Goal: Browse casually

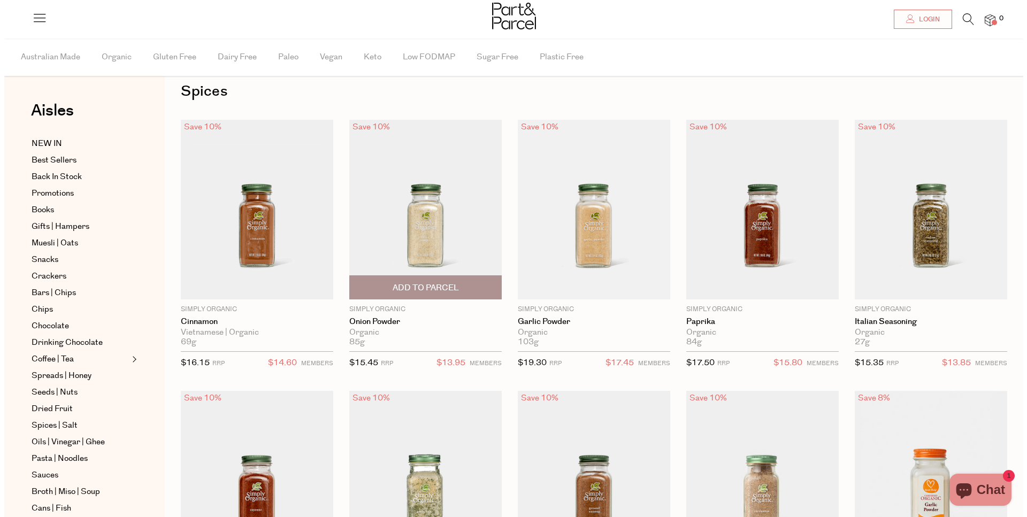
scroll to position [19, 0]
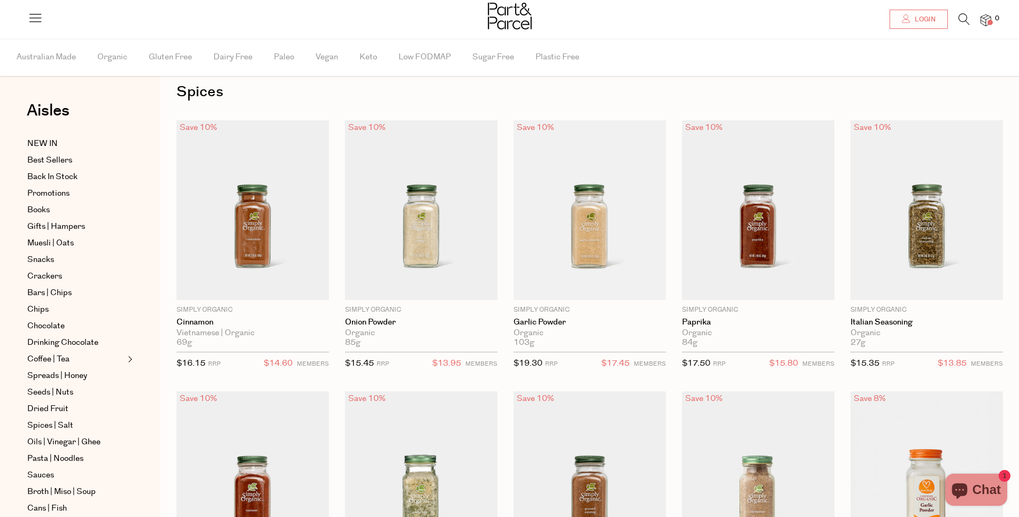
click at [959, 20] on icon at bounding box center [963, 19] width 11 height 12
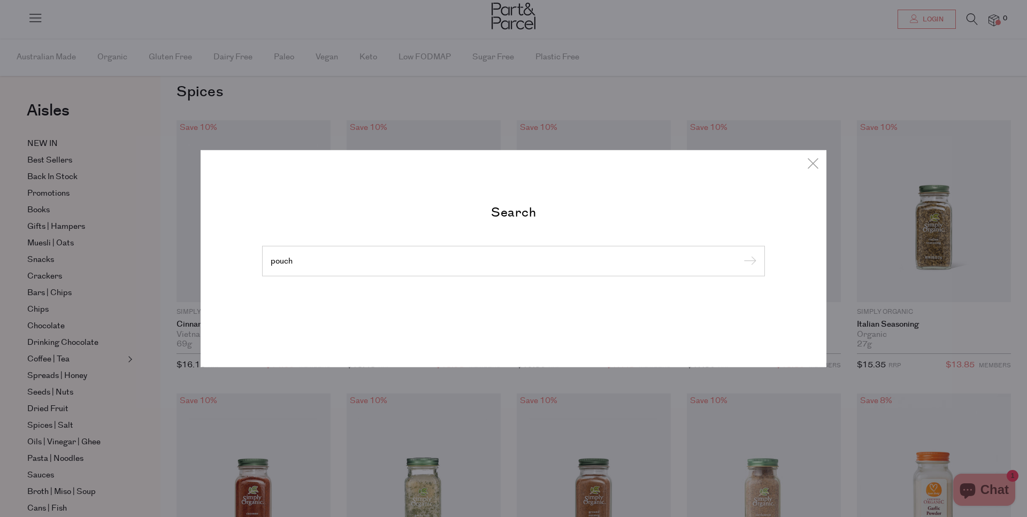
type input "pouch"
click at [740, 253] on input "submit" at bounding box center [748, 261] width 16 height 16
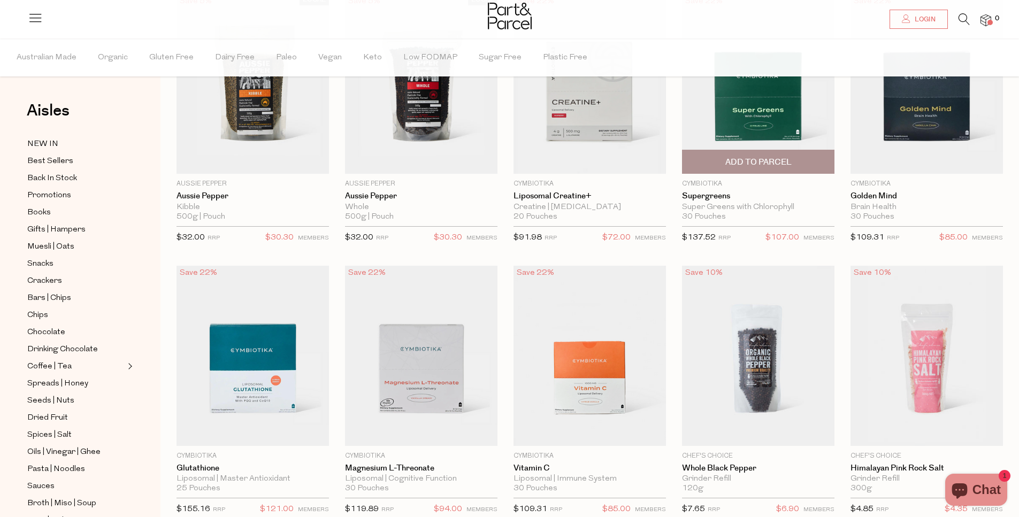
scroll to position [148, 0]
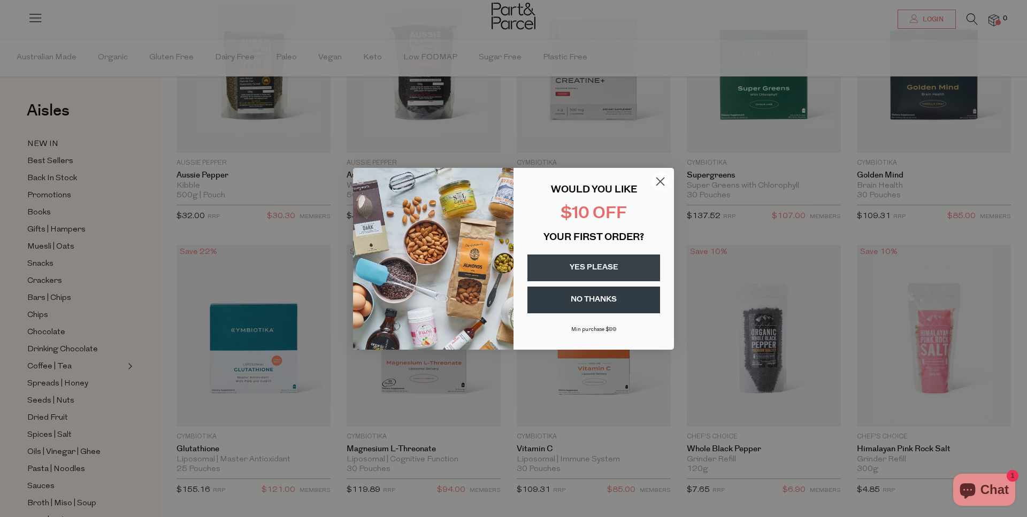
click at [660, 183] on circle "Close dialog" at bounding box center [660, 181] width 18 height 18
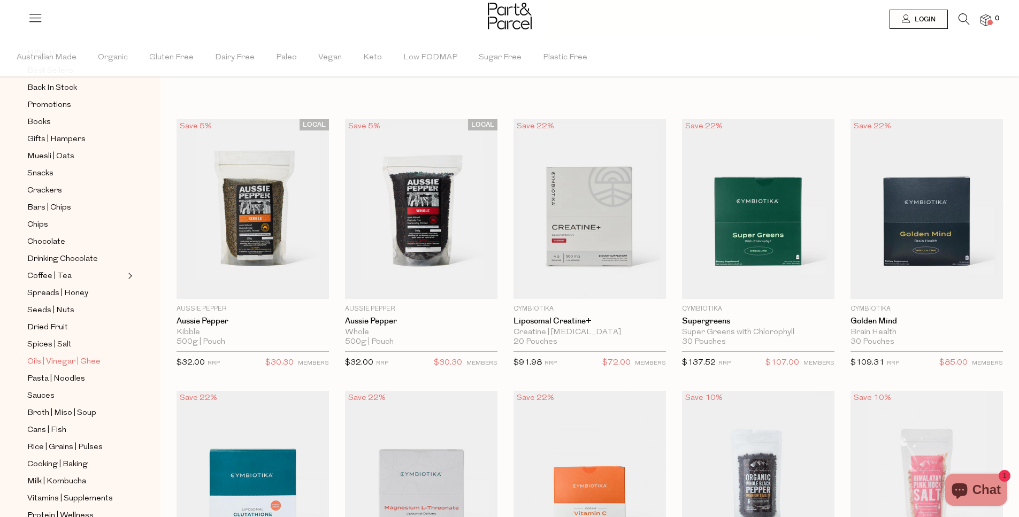
scroll to position [94, 0]
click at [32, 335] on span "Spices | Salt" at bounding box center [49, 341] width 44 height 13
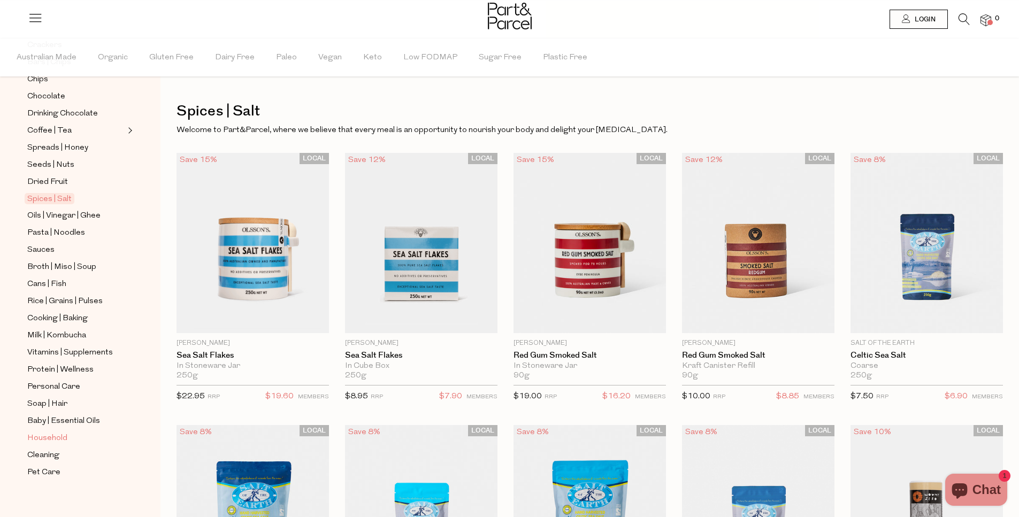
scroll to position [2, 0]
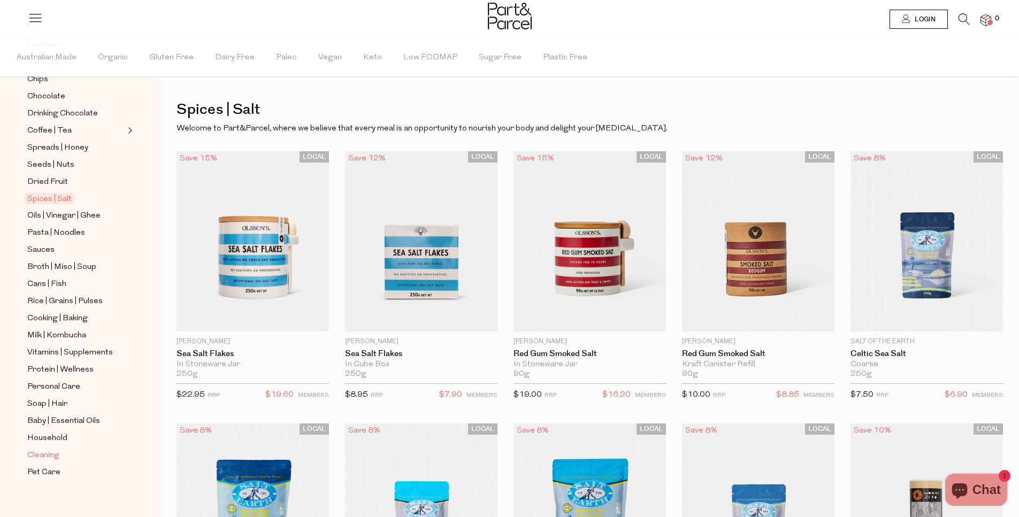
click at [49, 449] on span "Cleaning" at bounding box center [43, 455] width 32 height 13
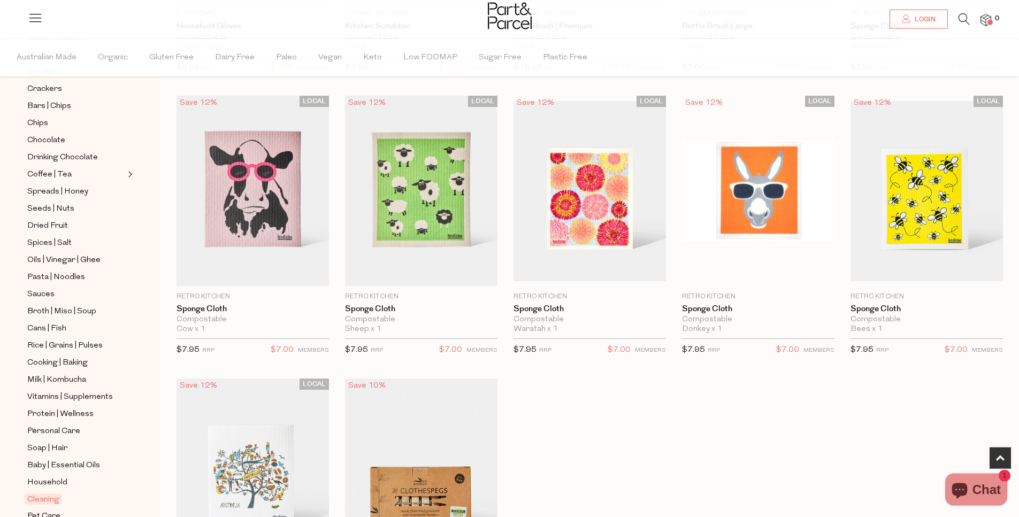
scroll to position [236, 0]
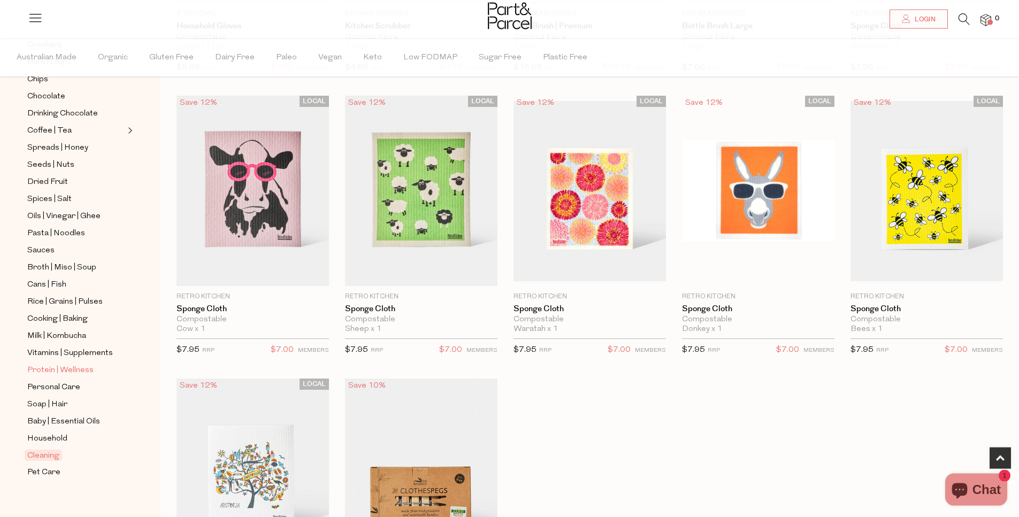
click at [51, 364] on span "Protein | Wellness" at bounding box center [60, 370] width 66 height 13
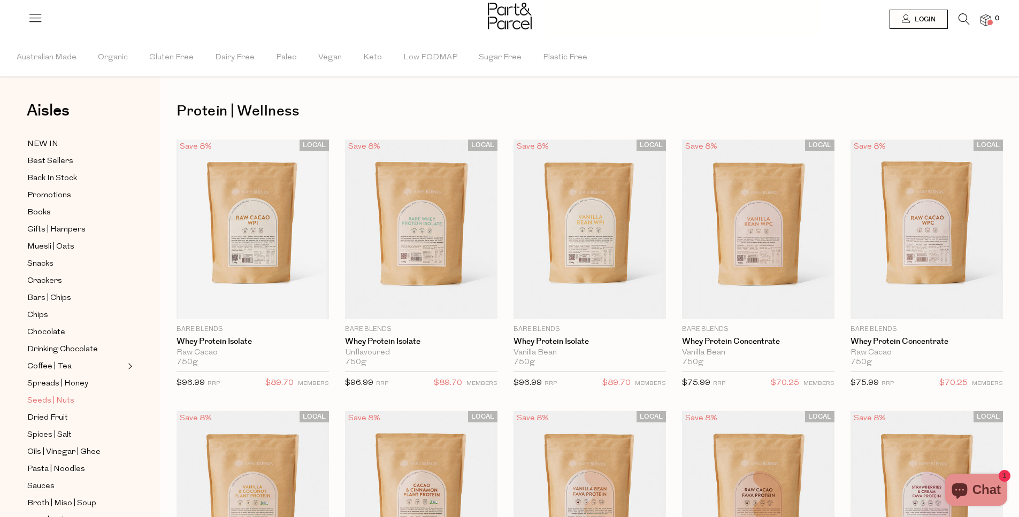
click at [58, 399] on span "Seeds | Nuts" at bounding box center [50, 401] width 47 height 13
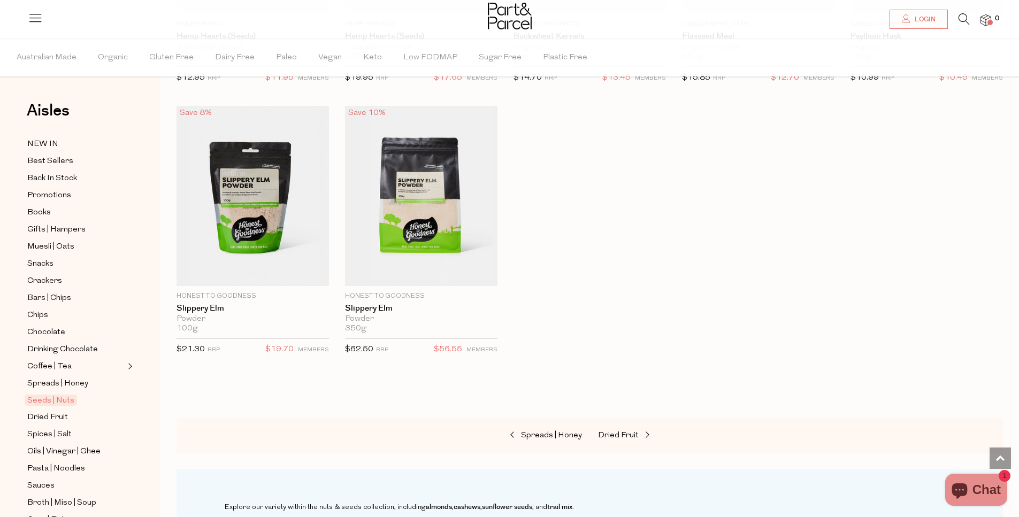
scroll to position [2480, 0]
click at [621, 432] on span "Dried Fruit" at bounding box center [618, 435] width 41 height 8
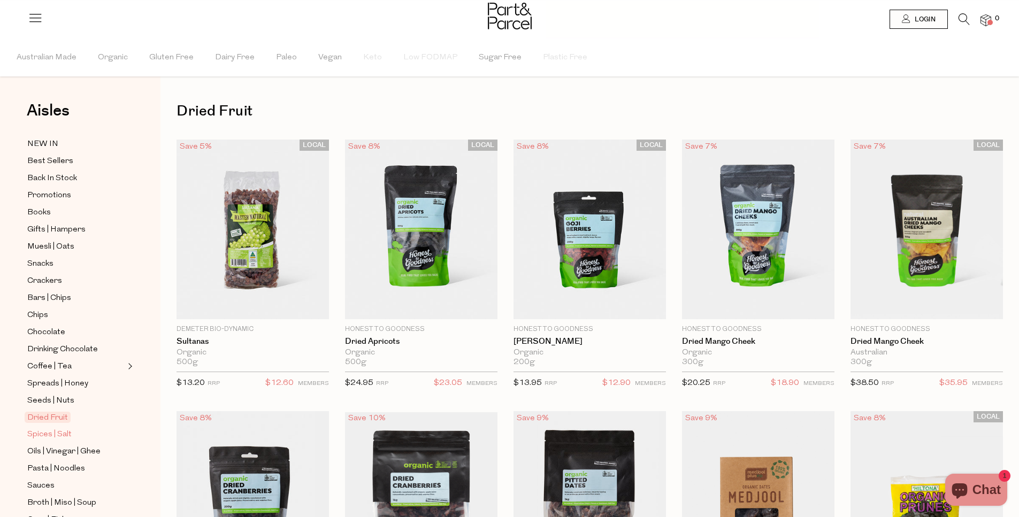
click at [58, 433] on span "Spices | Salt" at bounding box center [49, 434] width 44 height 13
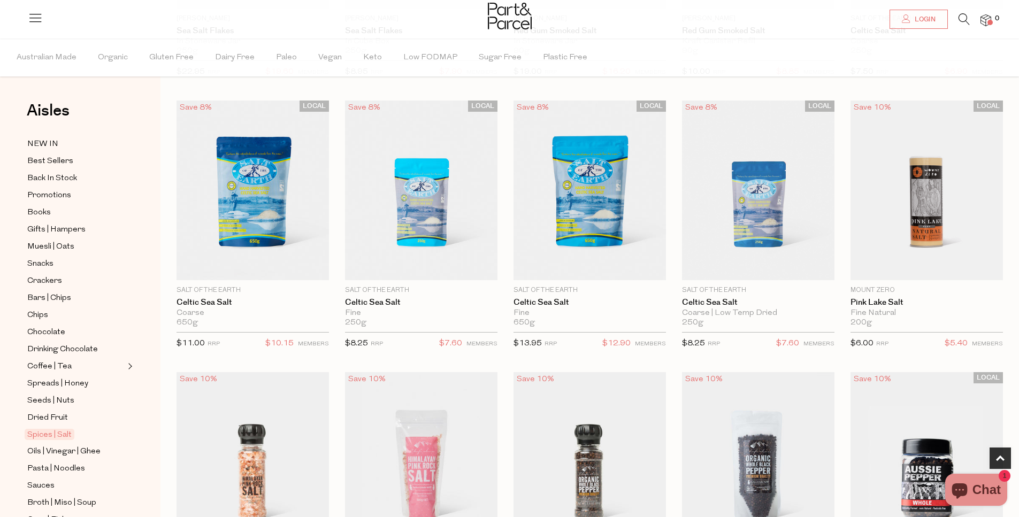
scroll to position [374, 0]
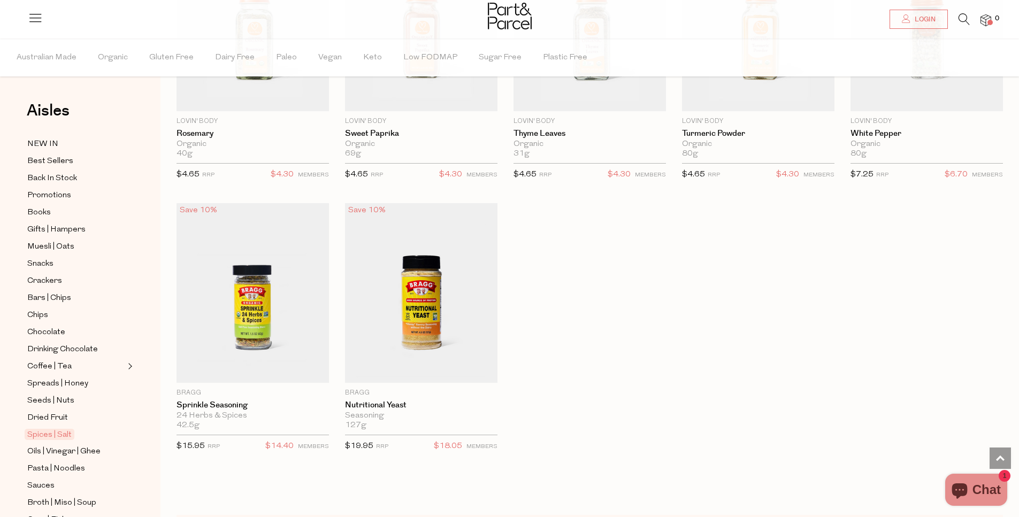
scroll to position [2952, 0]
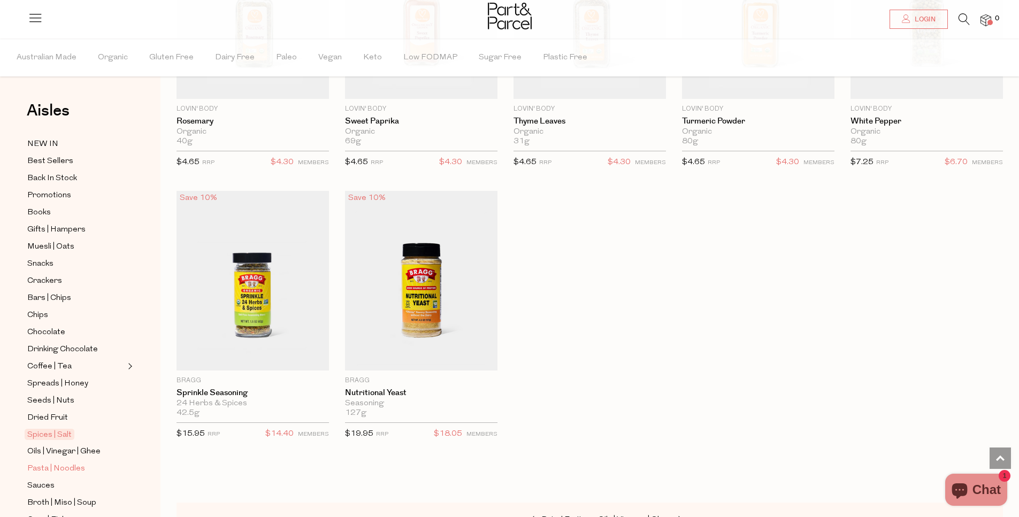
click at [59, 463] on span "Pasta | Noodles" at bounding box center [56, 469] width 58 height 13
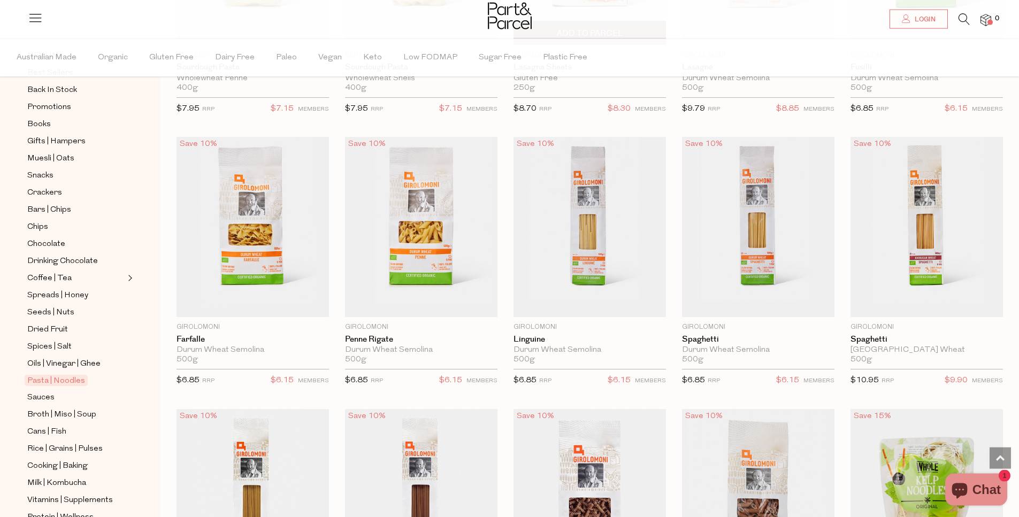
scroll to position [1380, 0]
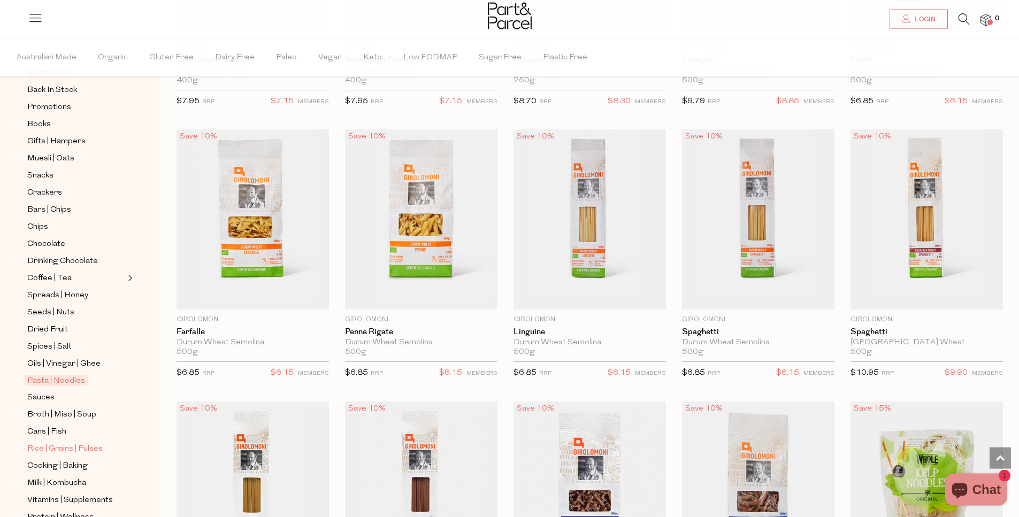
click at [86, 443] on span "Rice | Grains | Pulses" at bounding box center [64, 449] width 75 height 13
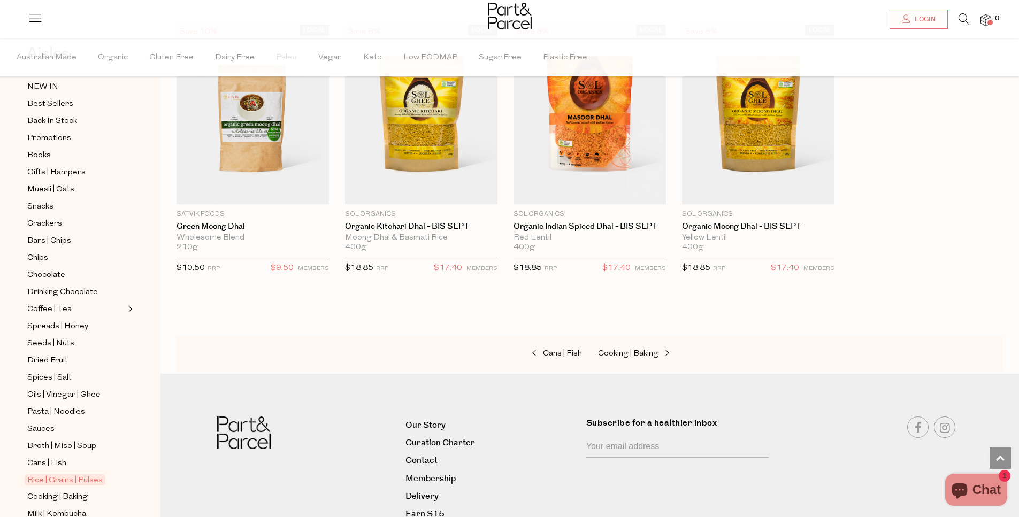
scroll to position [66, 0]
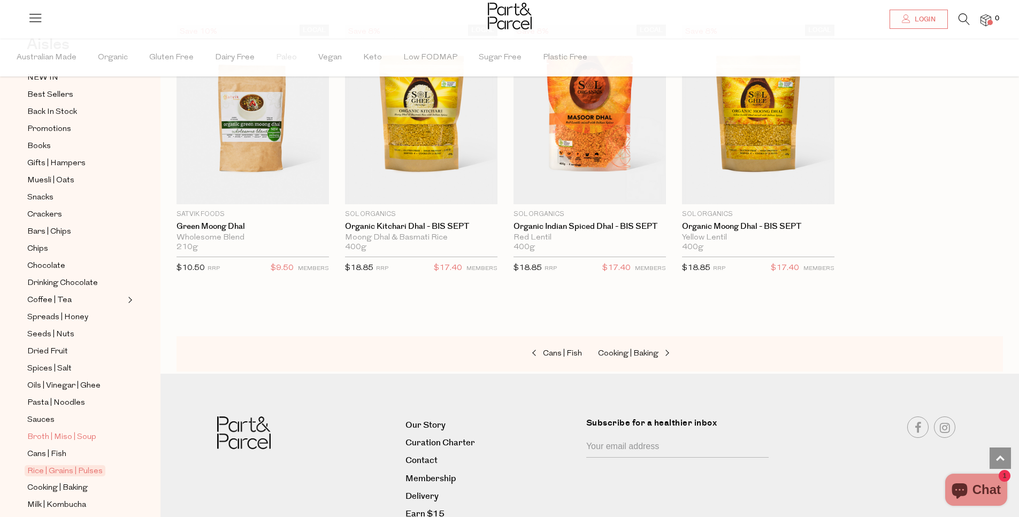
click at [57, 432] on span "Broth | Miso | Soup" at bounding box center [61, 437] width 69 height 13
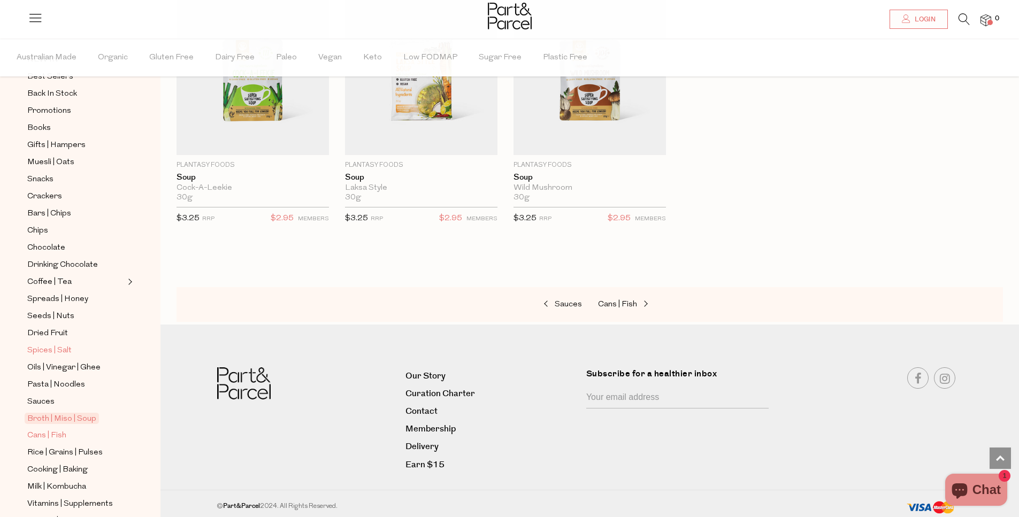
scroll to position [88, 0]
click at [73, 443] on span "Rice | Grains | Pulses" at bounding box center [64, 449] width 75 height 13
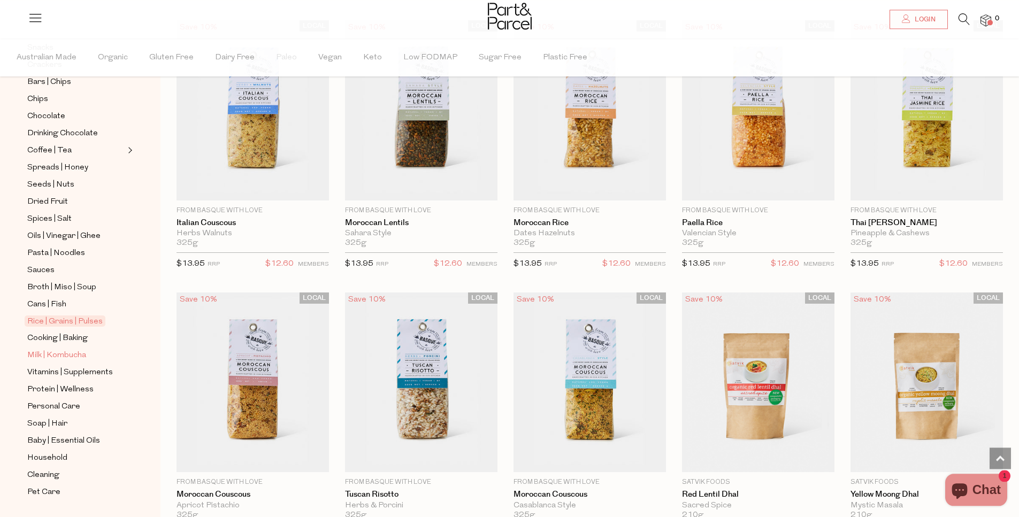
scroll to position [219, 0]
click at [53, 330] on span "Cooking | Baking" at bounding box center [57, 335] width 60 height 13
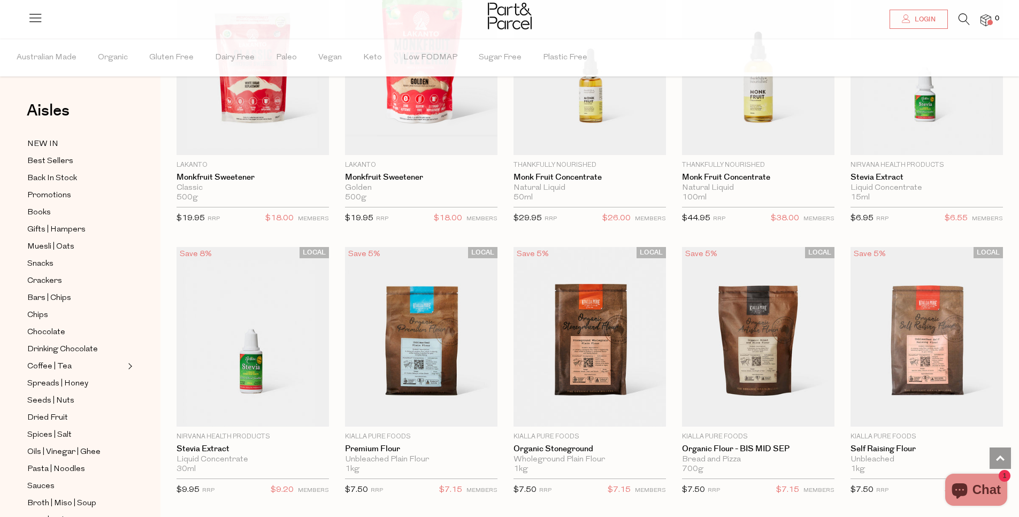
scroll to position [2359, 0]
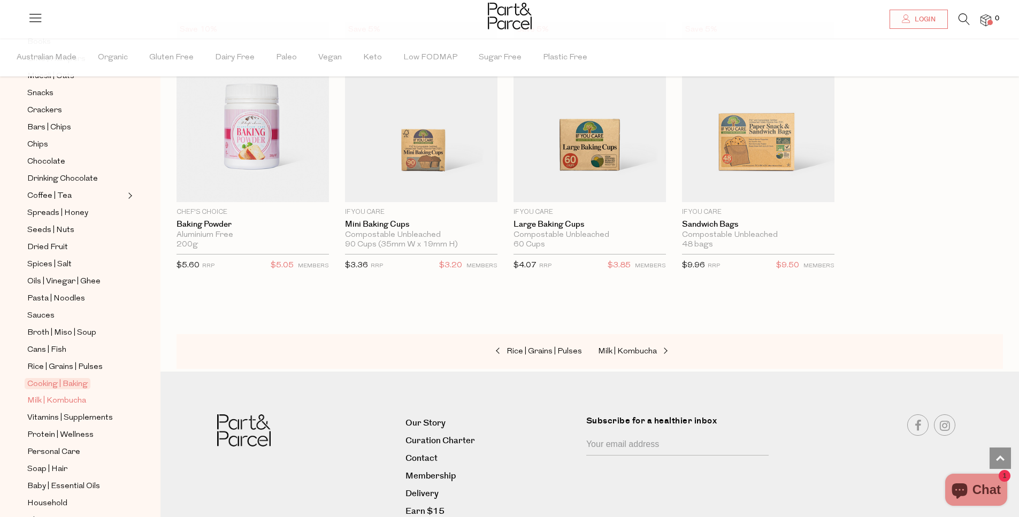
scroll to position [173, 0]
click at [71, 393] on span "Milk | Kombucha" at bounding box center [56, 399] width 59 height 13
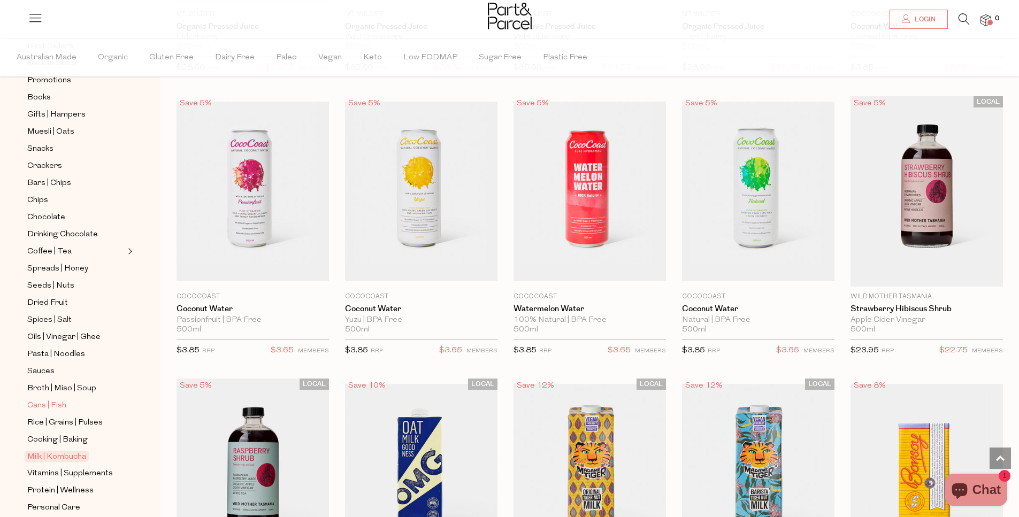
scroll to position [117, 0]
click at [70, 465] on span "Vitamins | Supplements" at bounding box center [70, 471] width 86 height 13
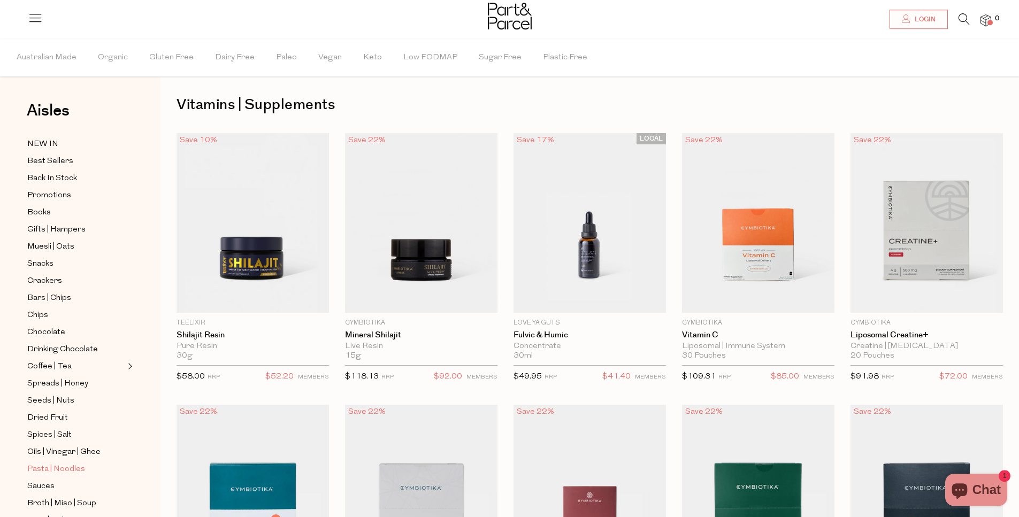
scroll to position [6, 0]
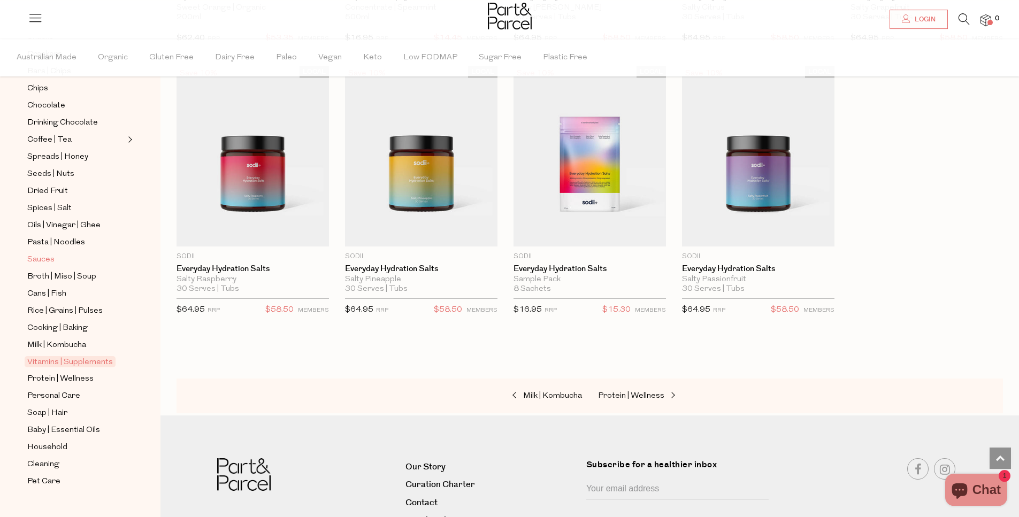
scroll to position [236, 0]
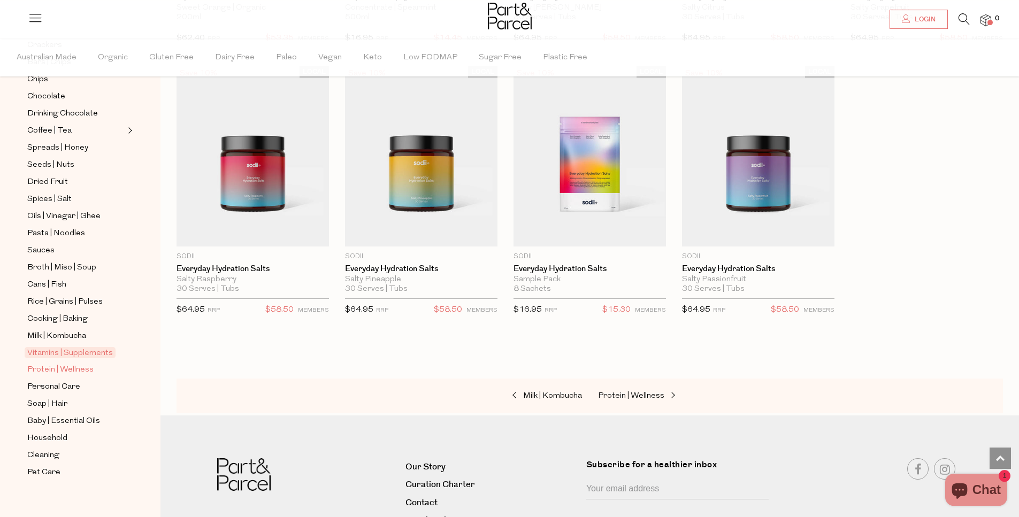
click at [63, 364] on span "Protein | Wellness" at bounding box center [60, 370] width 66 height 13
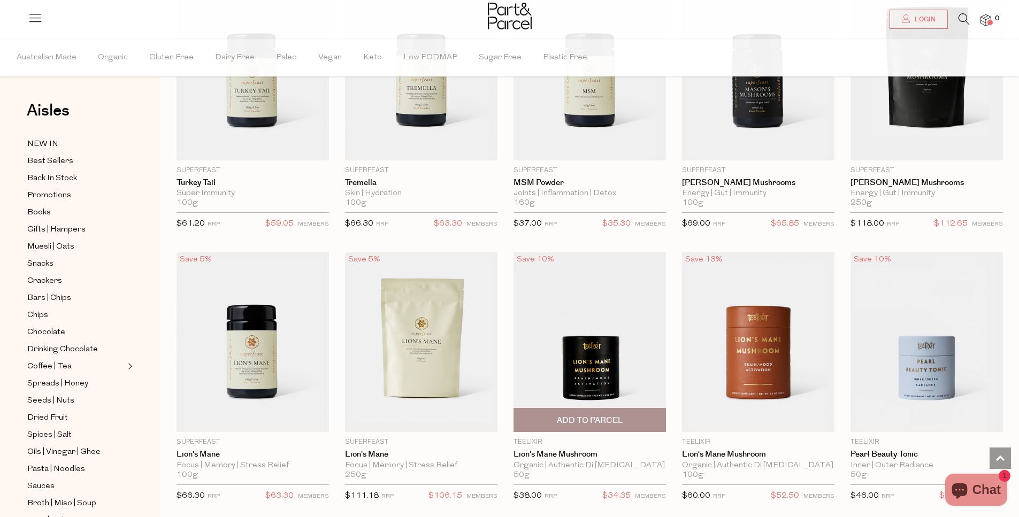
scroll to position [1791, 0]
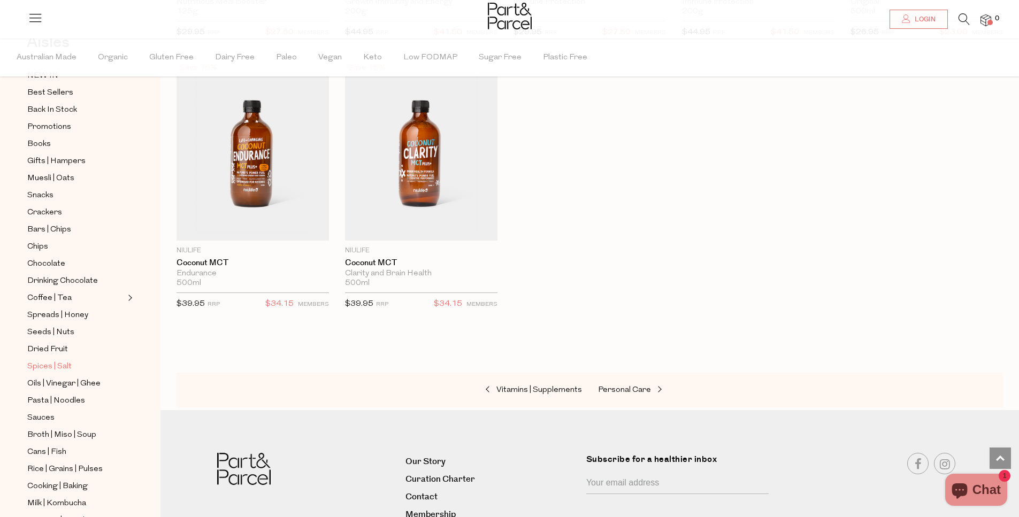
scroll to position [67, 0]
click at [57, 279] on span "Drinking Chocolate" at bounding box center [62, 282] width 71 height 13
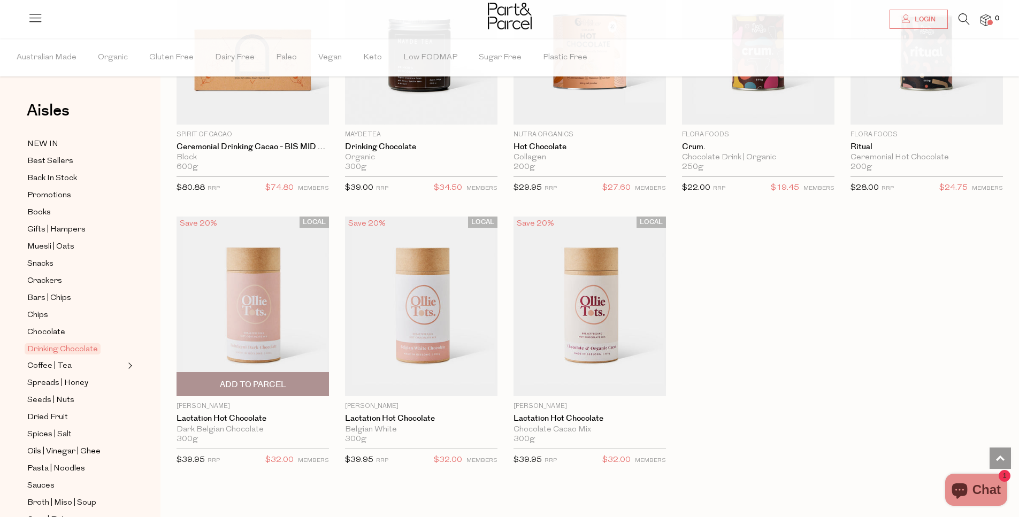
scroll to position [763, 0]
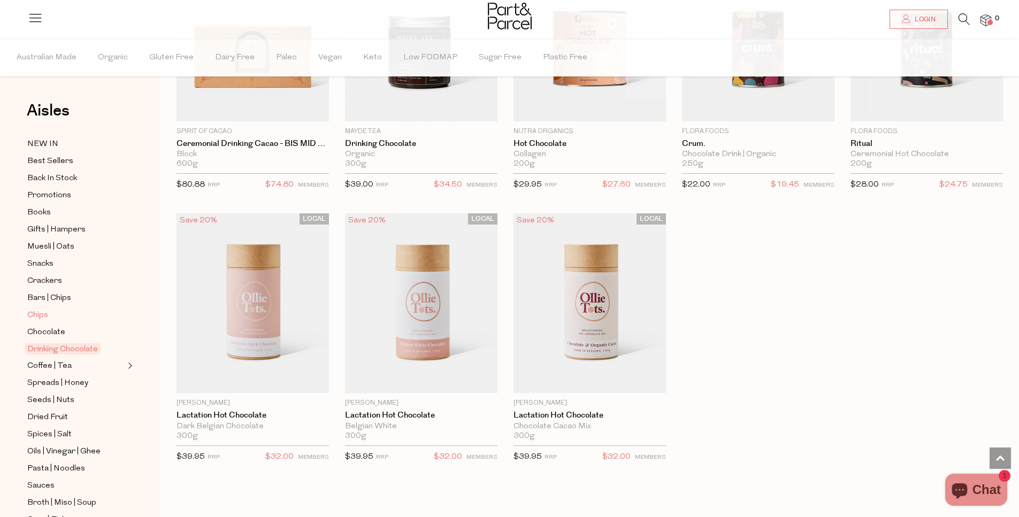
click at [48, 313] on span "Chips" at bounding box center [37, 315] width 21 height 13
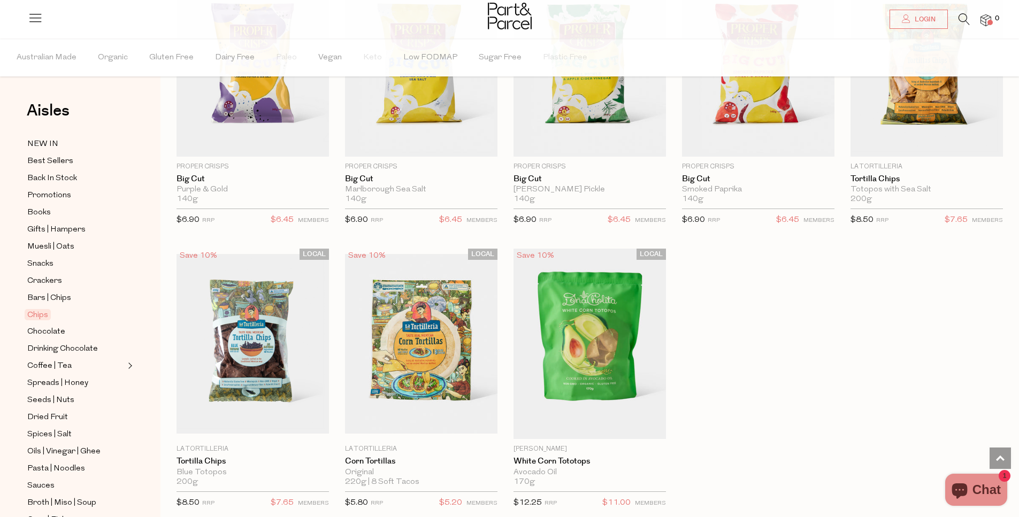
scroll to position [724, 0]
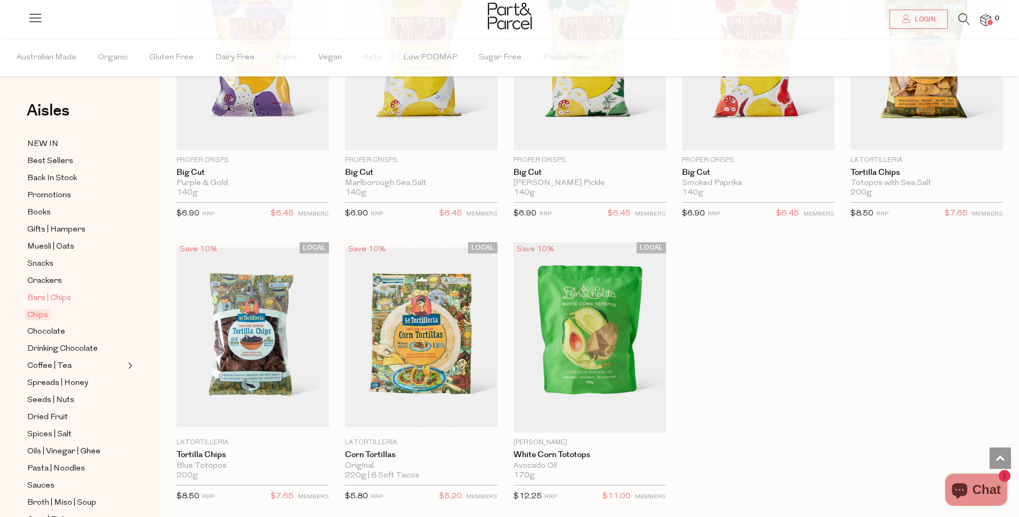
click at [49, 296] on span "Bars | Chips" at bounding box center [49, 298] width 44 height 13
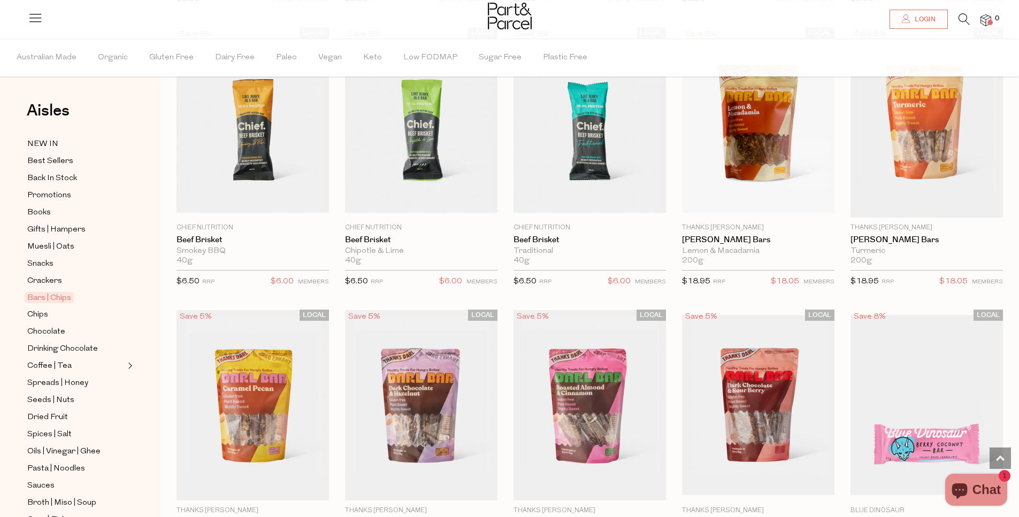
scroll to position [1206, 0]
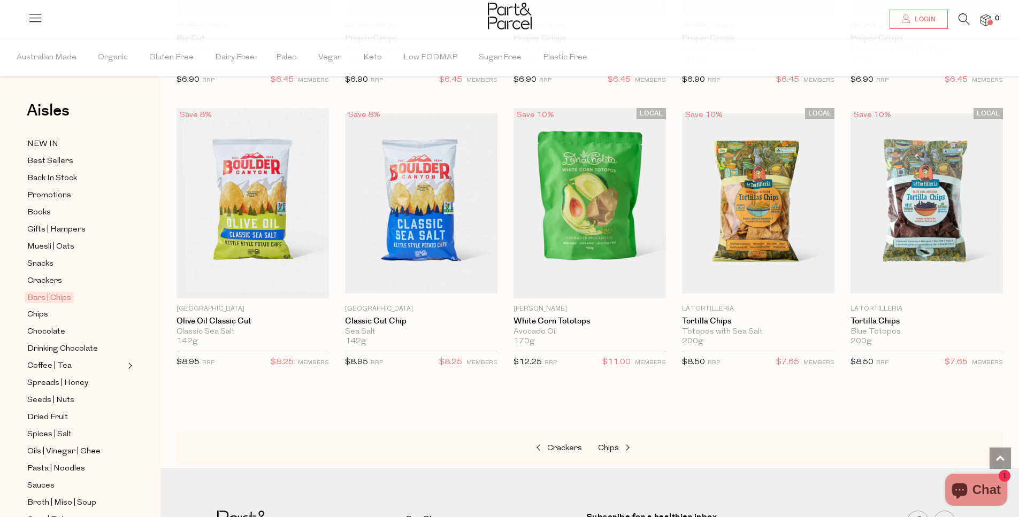
scroll to position [3609, 0]
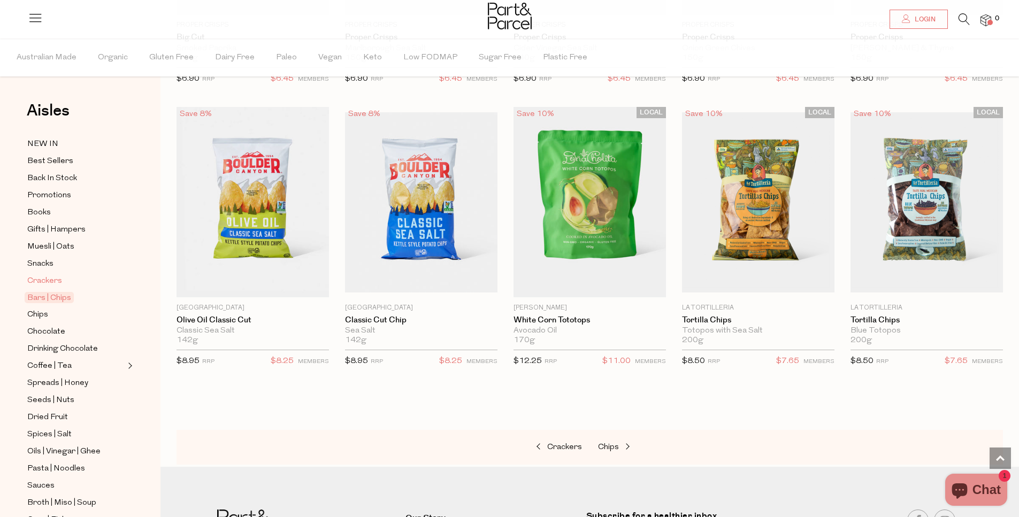
click at [52, 278] on span "Crackers" at bounding box center [44, 281] width 35 height 13
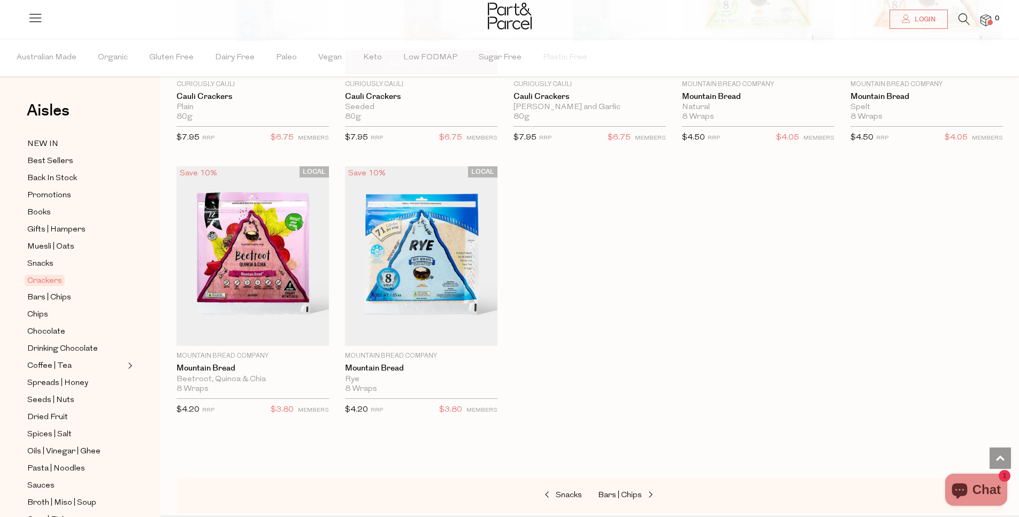
scroll to position [1877, 0]
click at [30, 264] on span "Snacks" at bounding box center [40, 264] width 26 height 13
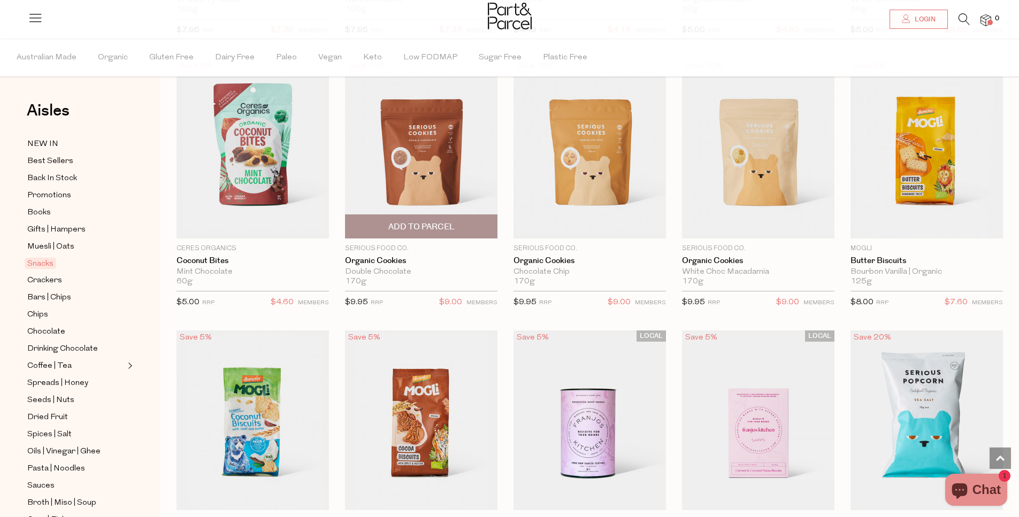
scroll to position [1734, 0]
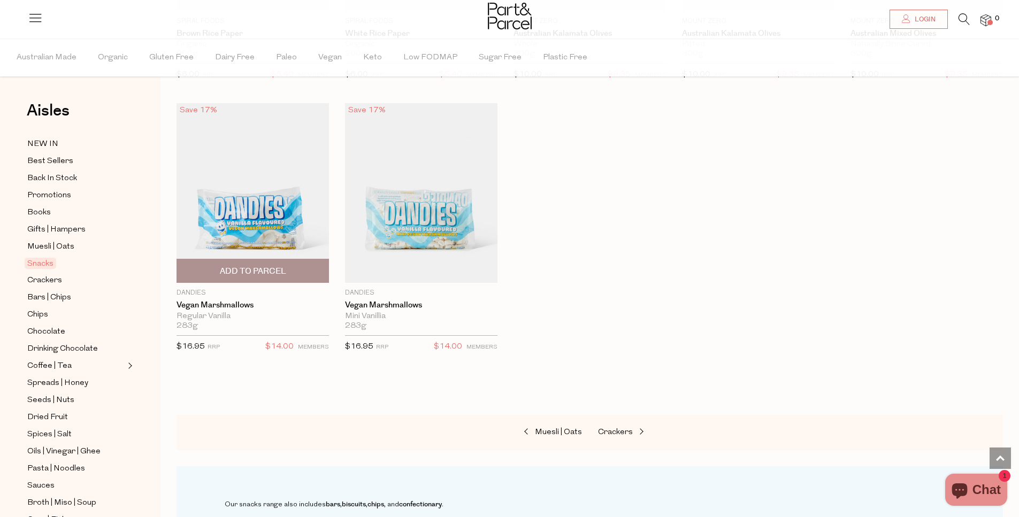
scroll to position [3592, 0]
click at [47, 242] on span "Muesli | Oats" at bounding box center [50, 247] width 47 height 13
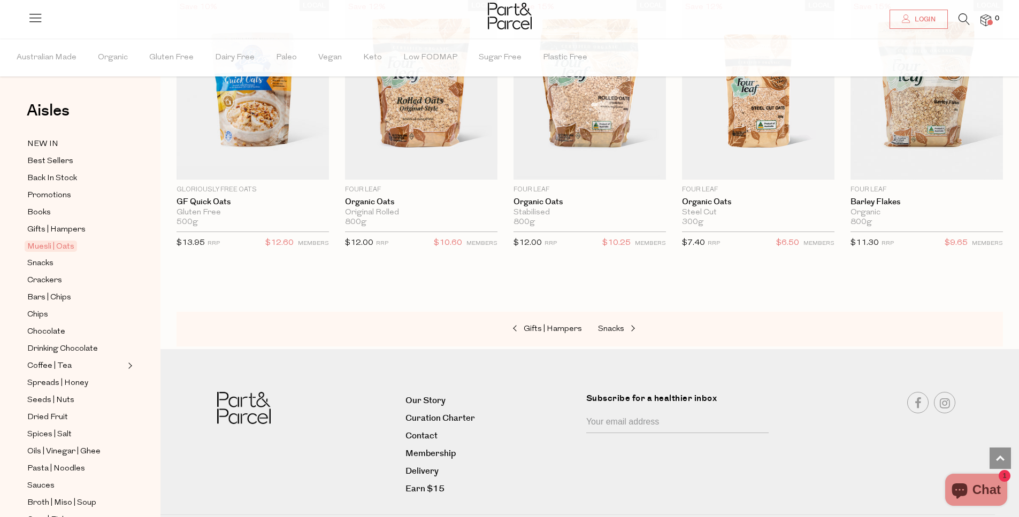
scroll to position [2631, 0]
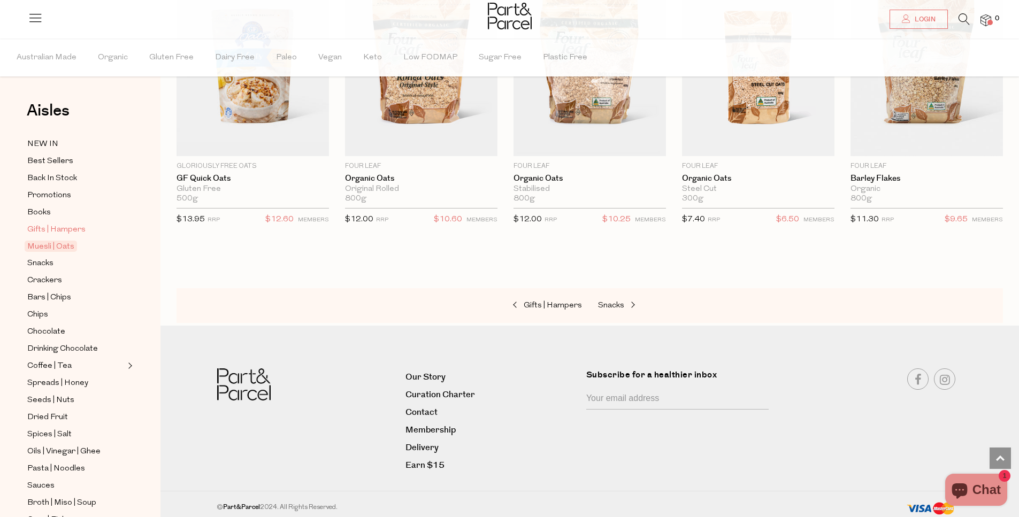
click at [55, 225] on span "Gifts | Hampers" at bounding box center [56, 230] width 58 height 13
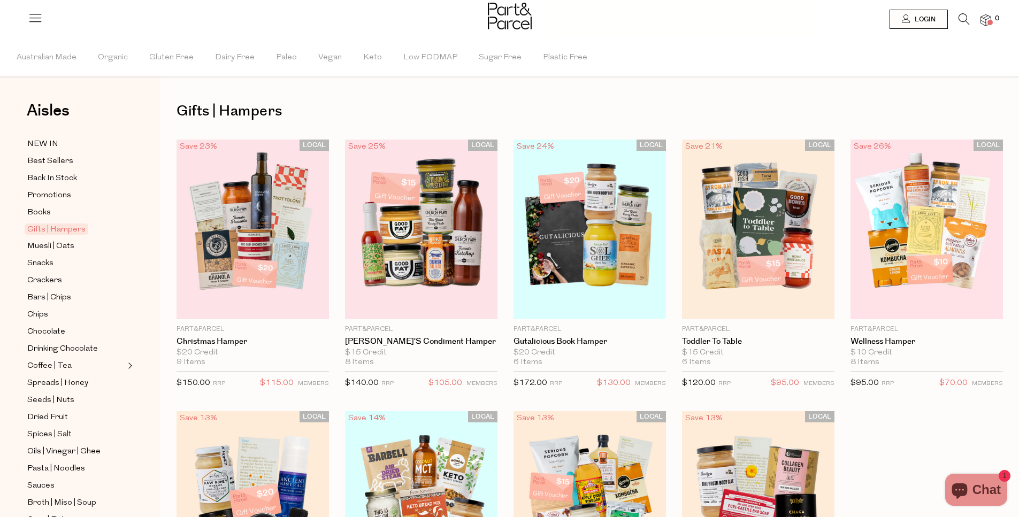
scroll to position [680, 0]
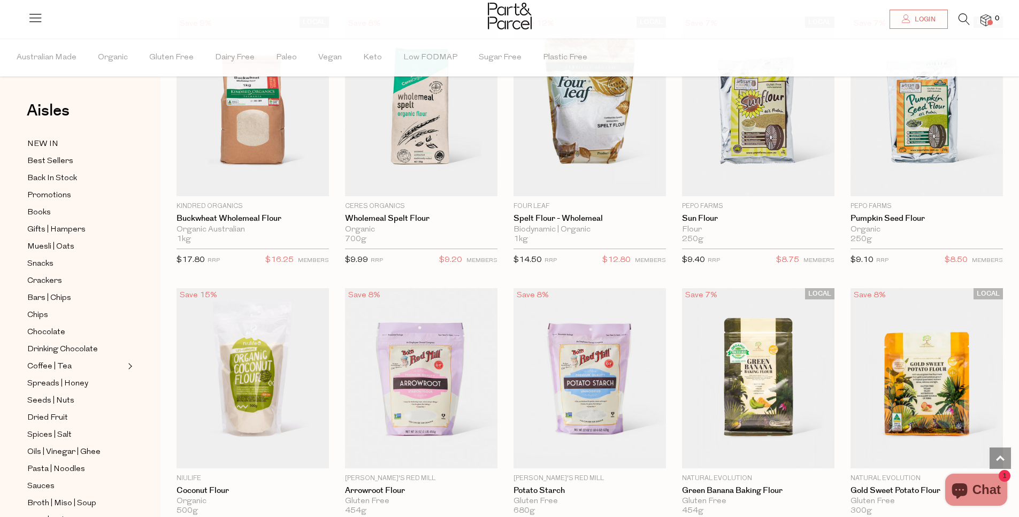
scroll to position [666, 0]
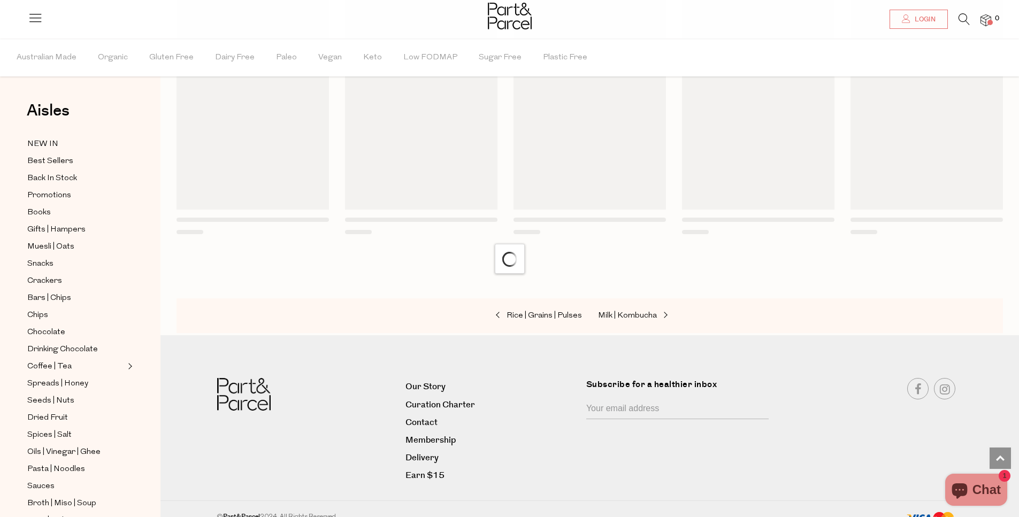
scroll to position [680, 0]
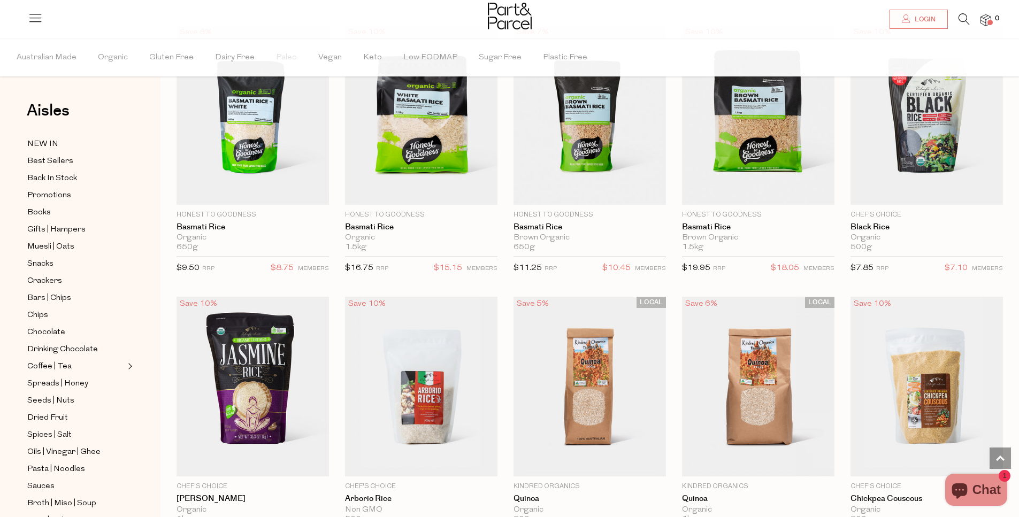
scroll to position [680, 0]
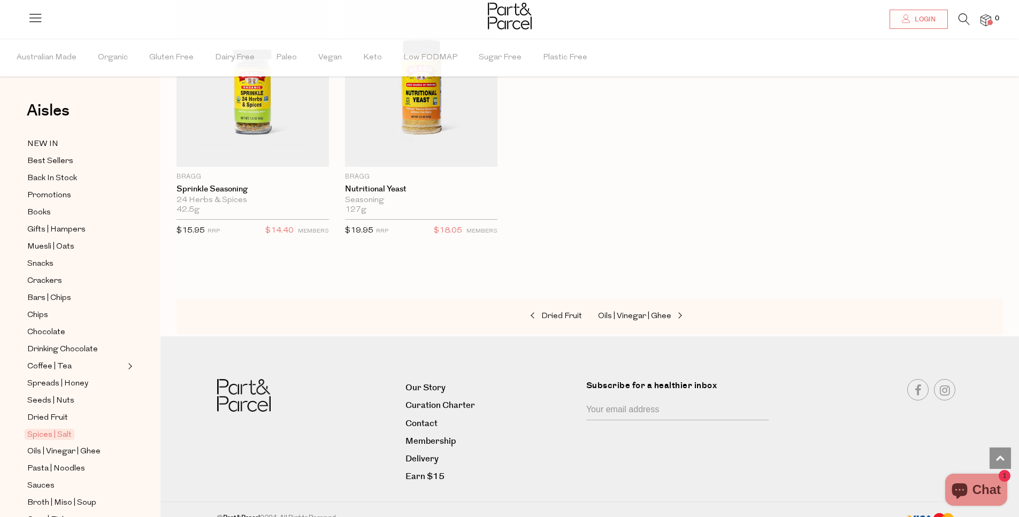
scroll to position [437, 0]
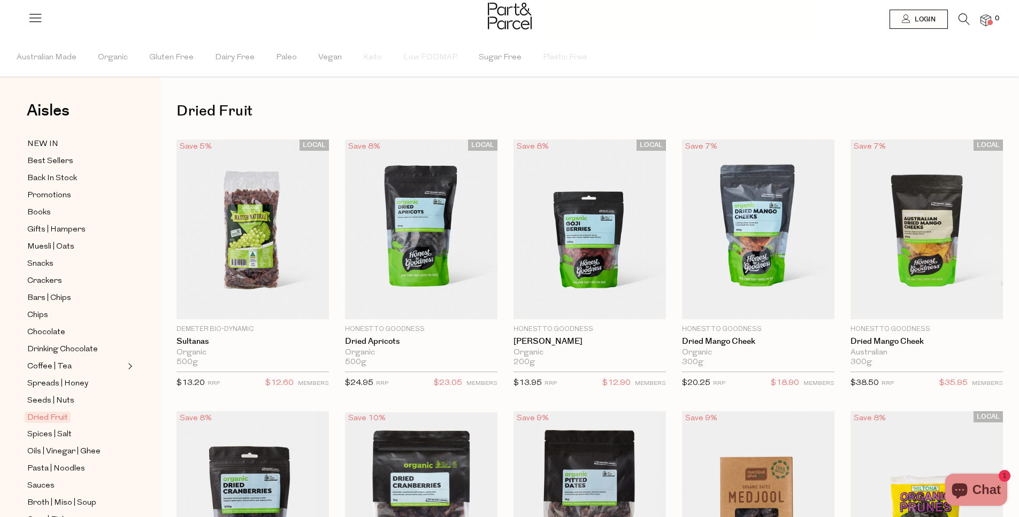
scroll to position [680, 0]
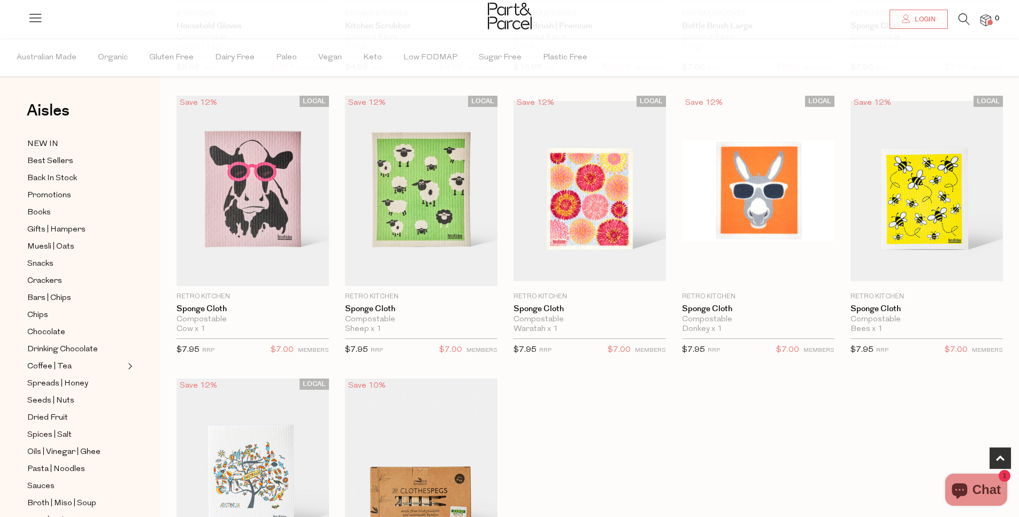
scroll to position [2, 0]
